Goal: Task Accomplishment & Management: Manage account settings

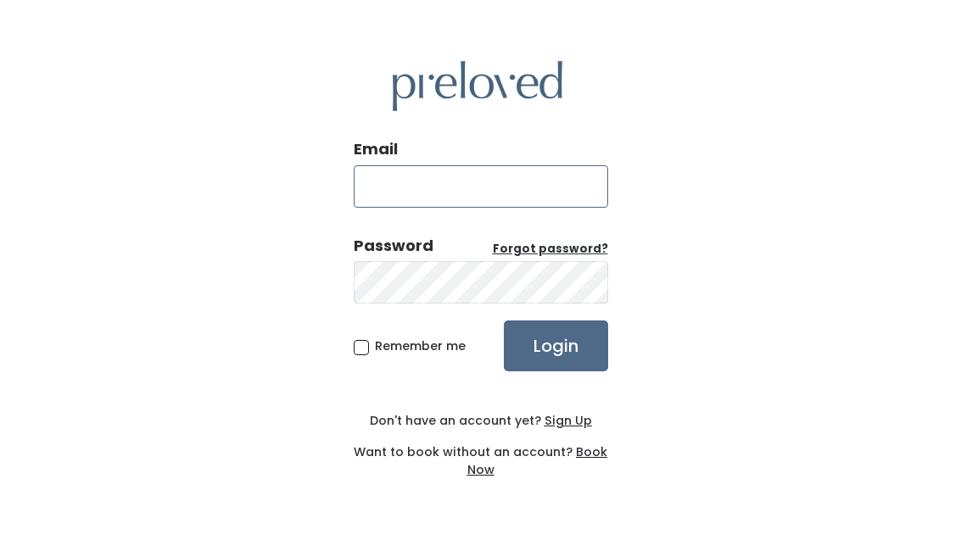
type input "[EMAIL_ADDRESS][DOMAIN_NAME]"
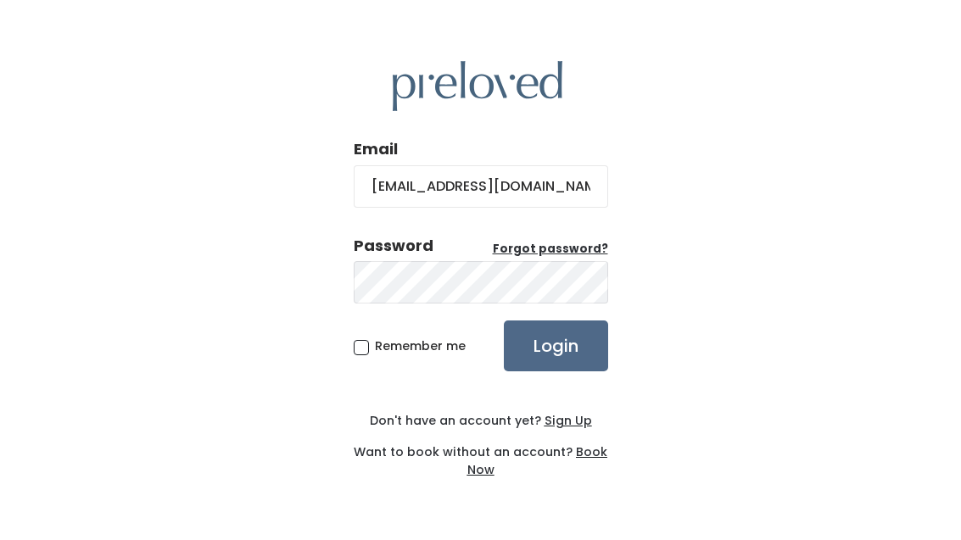
click at [555, 371] on input "Login" at bounding box center [556, 346] width 104 height 51
